Goal: Find specific page/section: Find specific page/section

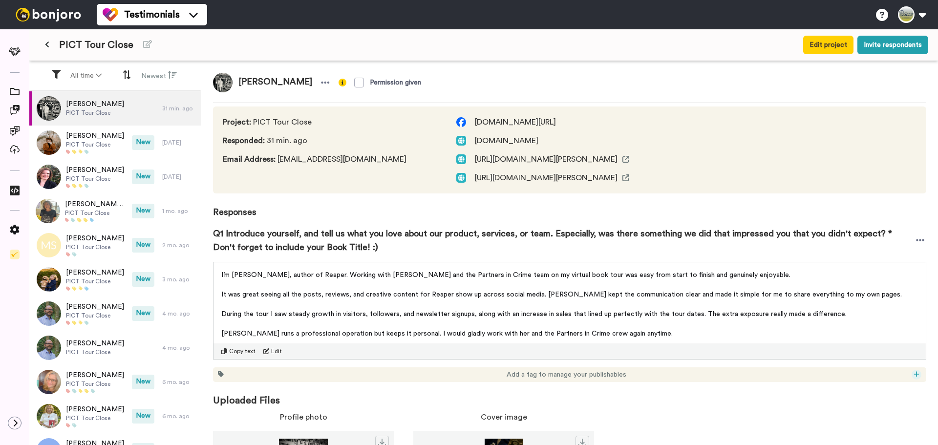
click at [913, 376] on icon at bounding box center [916, 374] width 6 height 7
click at [869, 258] on span "2025" at bounding box center [864, 256] width 14 height 8
click at [913, 373] on icon at bounding box center [916, 374] width 6 height 7
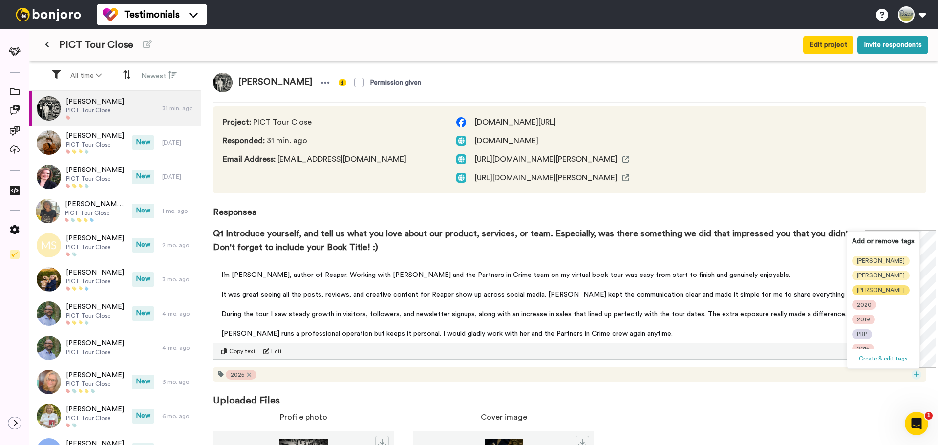
click at [862, 290] on span "[PERSON_NAME]" at bounding box center [881, 290] width 48 height 8
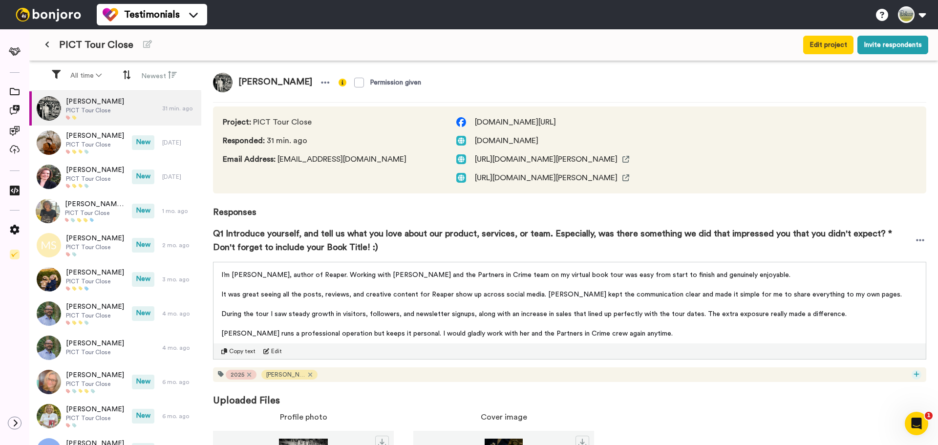
click at [913, 375] on icon at bounding box center [916, 374] width 6 height 7
click at [864, 330] on span "Author" at bounding box center [864, 329] width 19 height 8
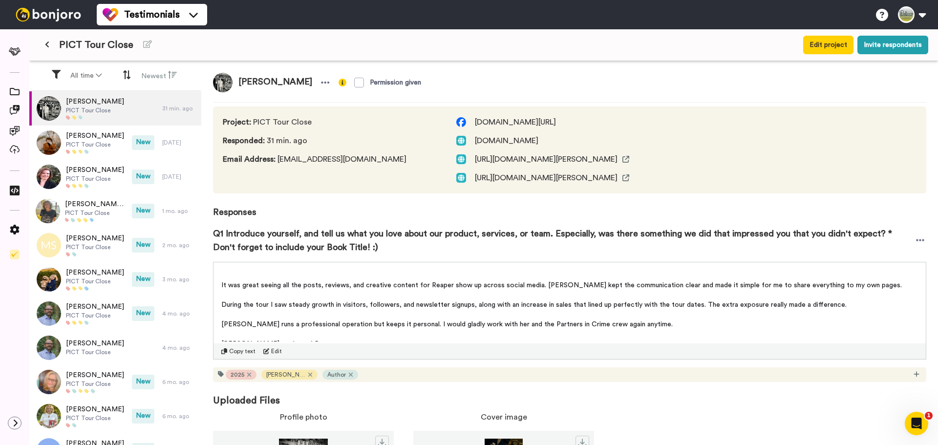
scroll to position [0, 0]
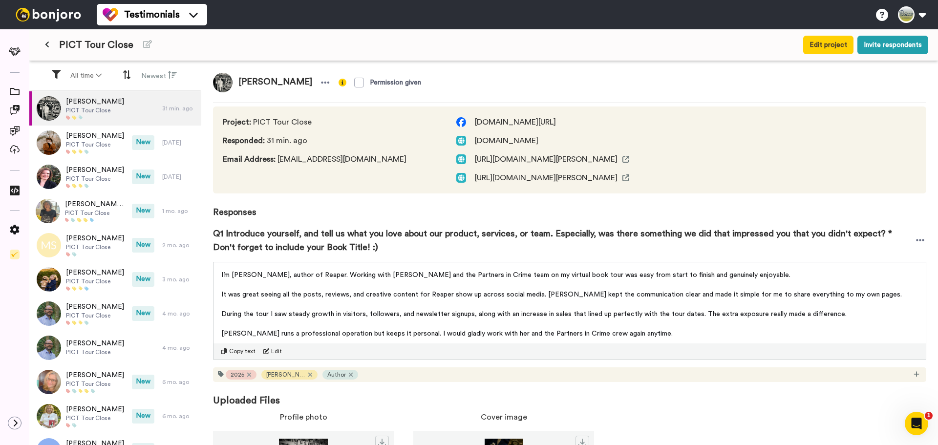
click at [47, 42] on icon at bounding box center [47, 44] width 4 height 7
